Goal: Task Accomplishment & Management: Use online tool/utility

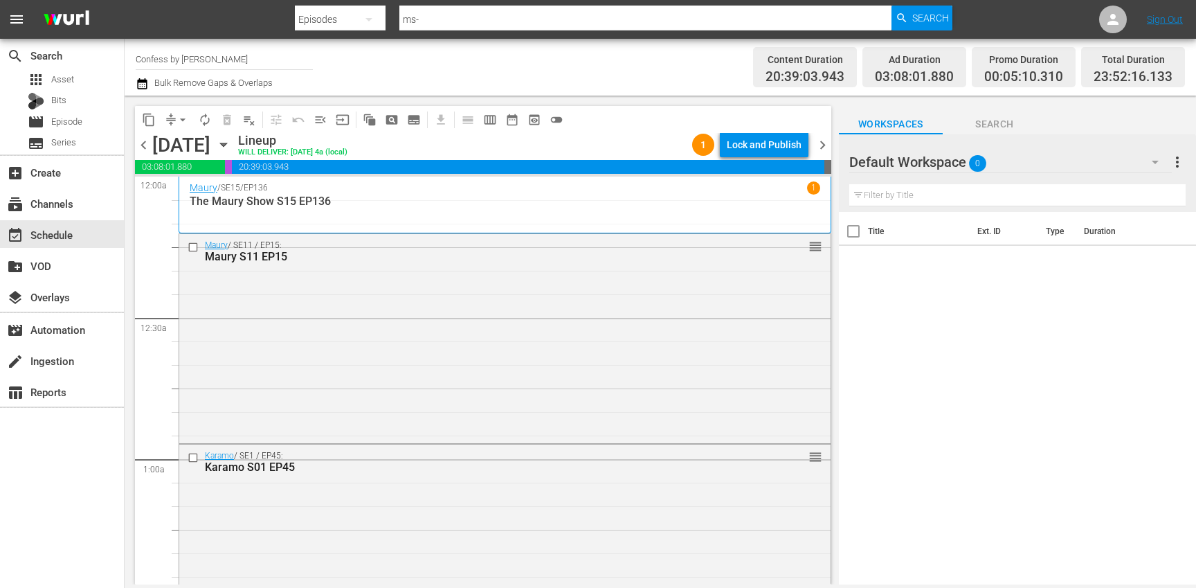
click at [224, 54] on input "Confess by [PERSON_NAME]" at bounding box center [224, 58] width 177 height 33
click at [635, 58] on div "Channel Title nosey Bulk Remove Gaps & Overlaps" at bounding box center [422, 67] width 572 height 50
click at [771, 144] on div "Lock and Publish" at bounding box center [764, 144] width 75 height 25
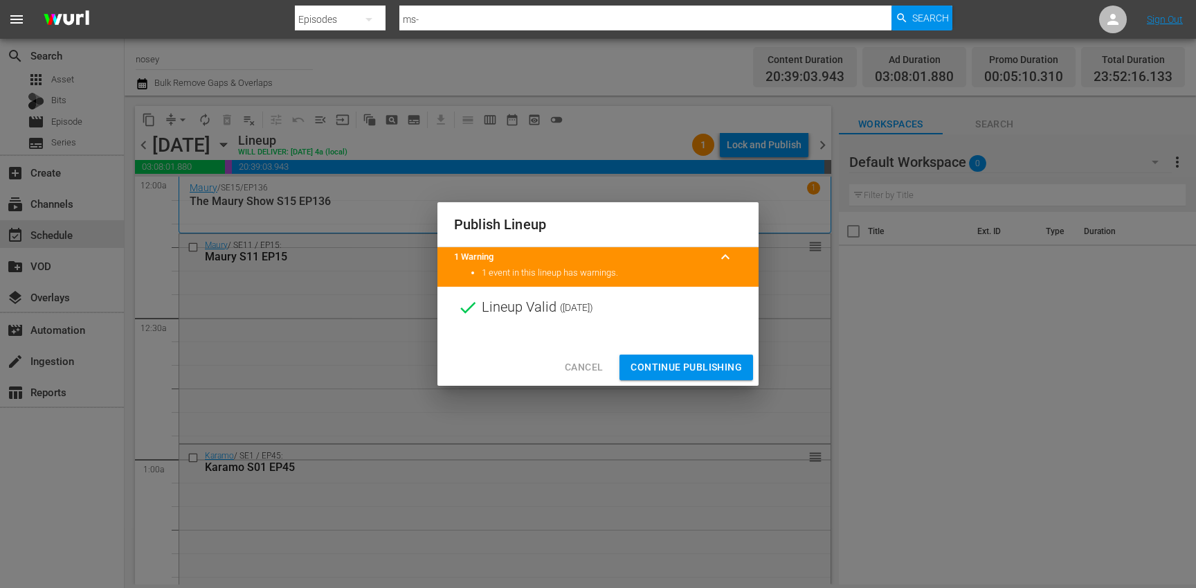
click at [676, 371] on span "Continue Publishing" at bounding box center [686, 367] width 111 height 17
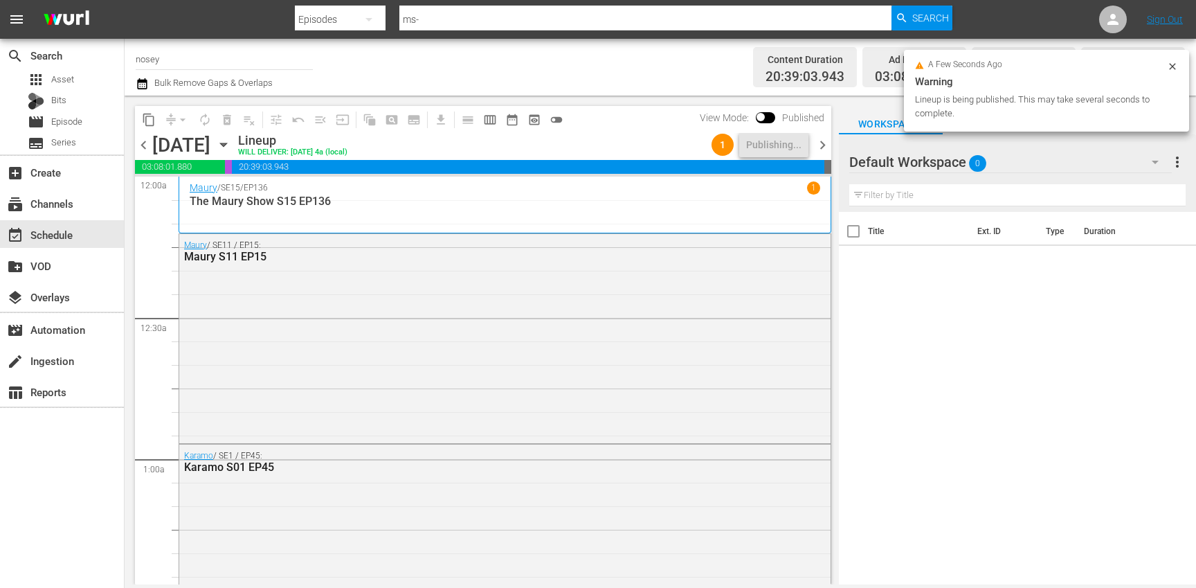
click at [191, 53] on input "nosey" at bounding box center [224, 58] width 177 height 33
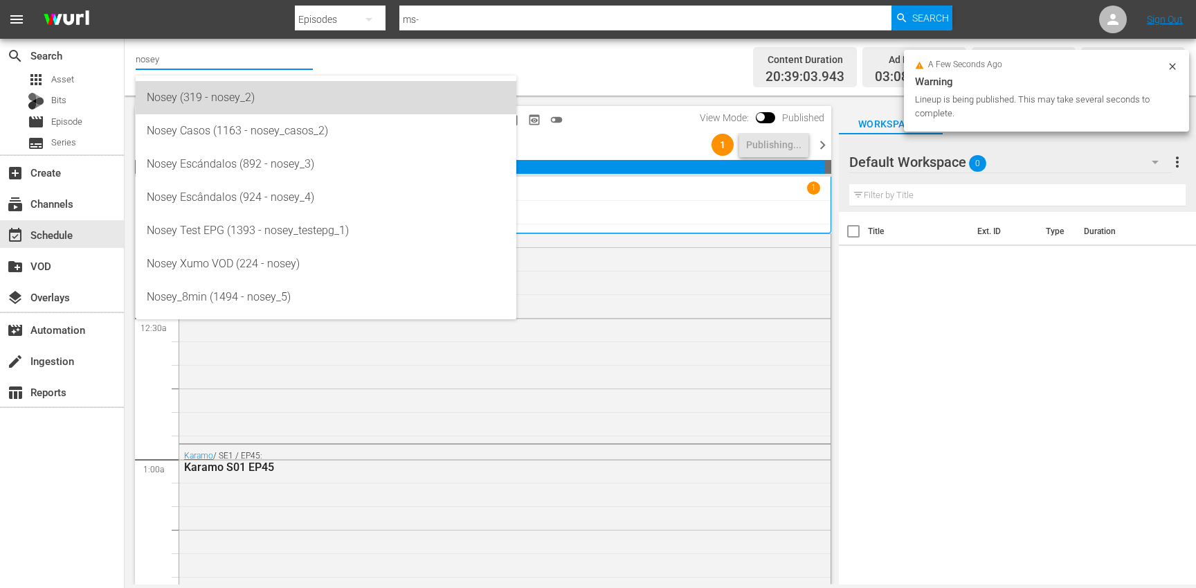
click at [226, 97] on div "Nosey (319 - nosey_2)" at bounding box center [326, 97] width 359 height 33
type input "Nosey (319 - nosey_2)"
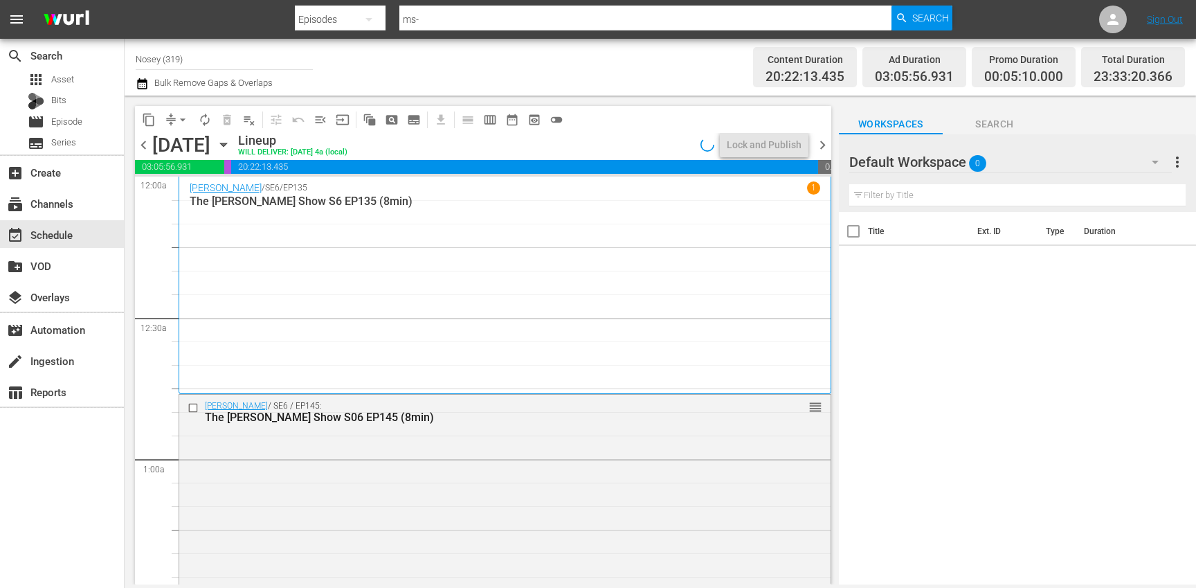
click at [226, 145] on icon "button" at bounding box center [223, 144] width 6 height 3
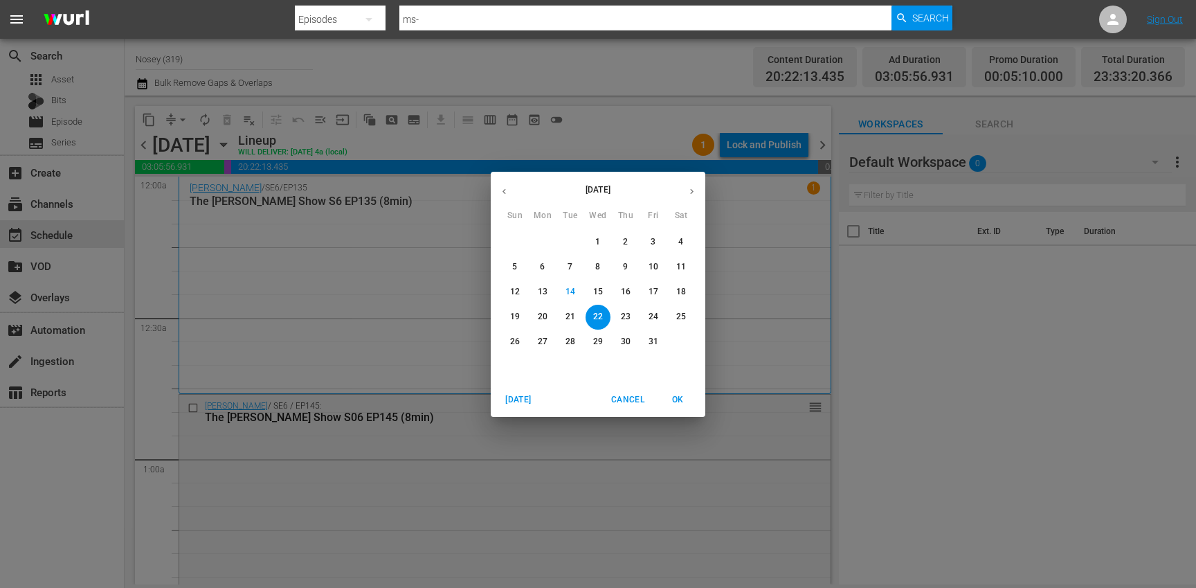
click at [653, 345] on p "31" at bounding box center [654, 342] width 10 height 12
